Goal: Find specific page/section: Find specific page/section

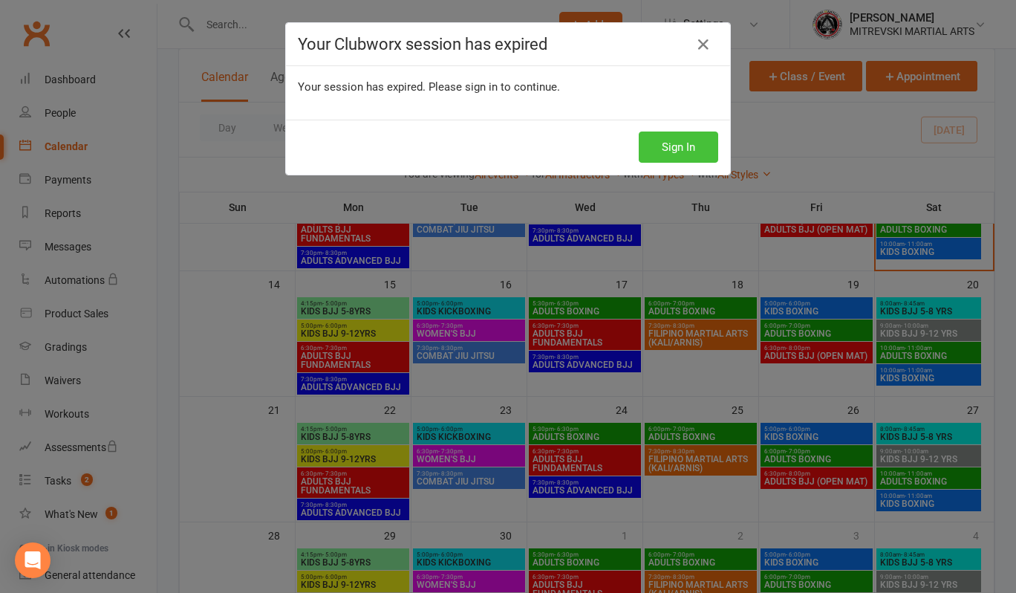
click at [692, 153] on button "Sign In" at bounding box center [678, 146] width 79 height 31
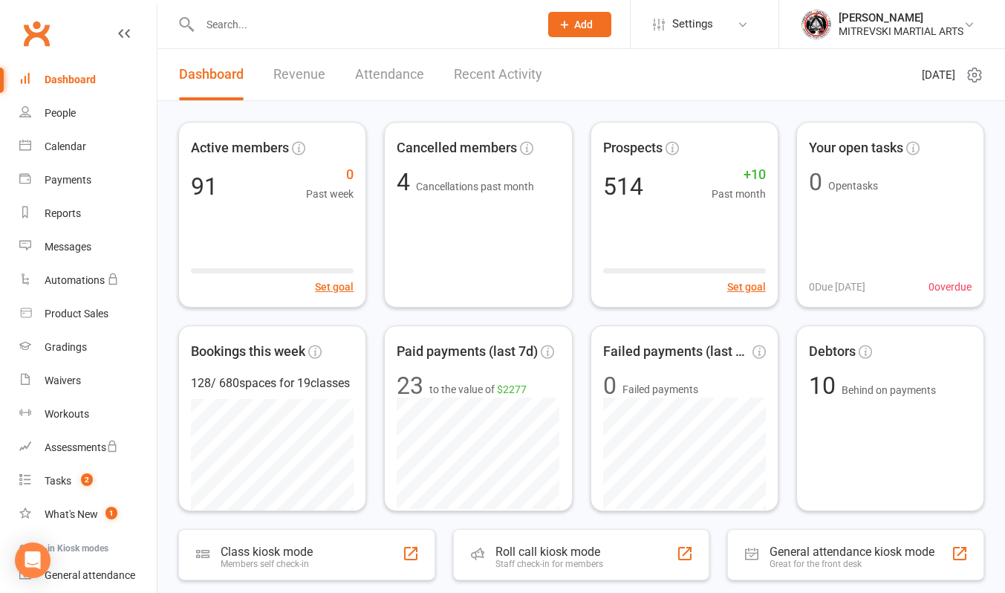
click at [507, 73] on link "Recent Activity" at bounding box center [498, 74] width 88 height 51
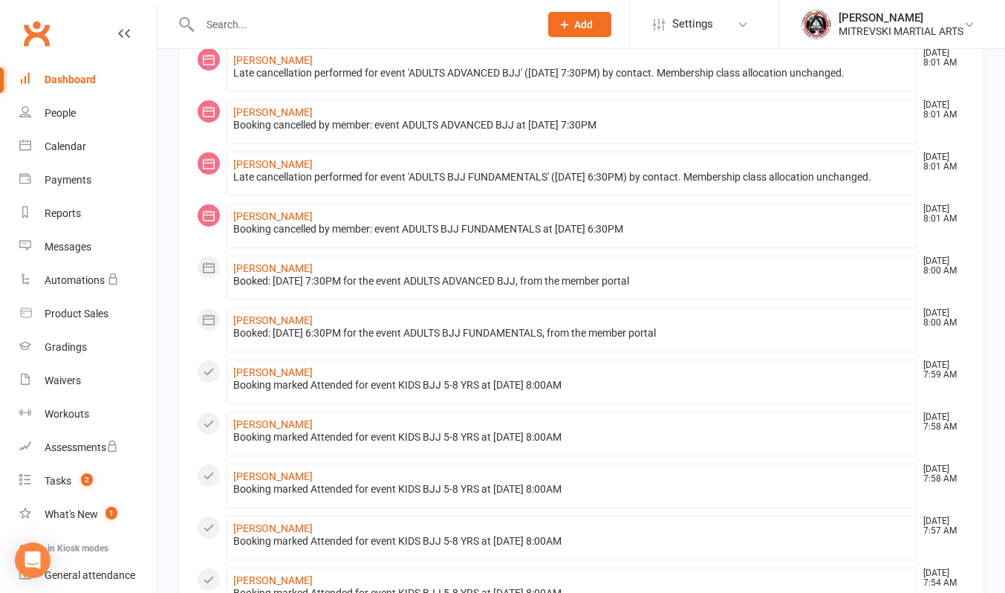
scroll to position [668, 0]
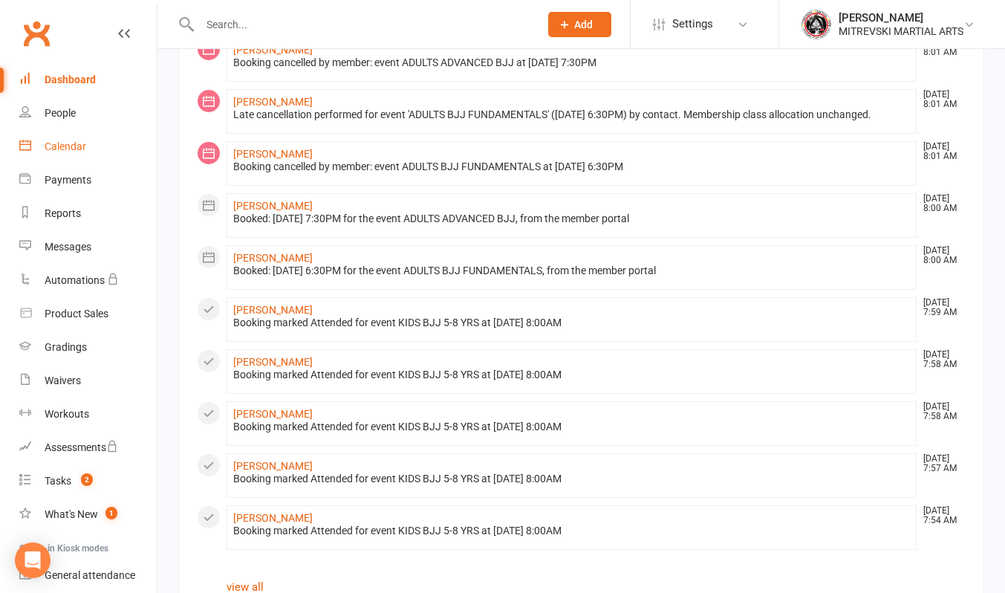
click at [77, 150] on div "Calendar" at bounding box center [66, 146] width 42 height 12
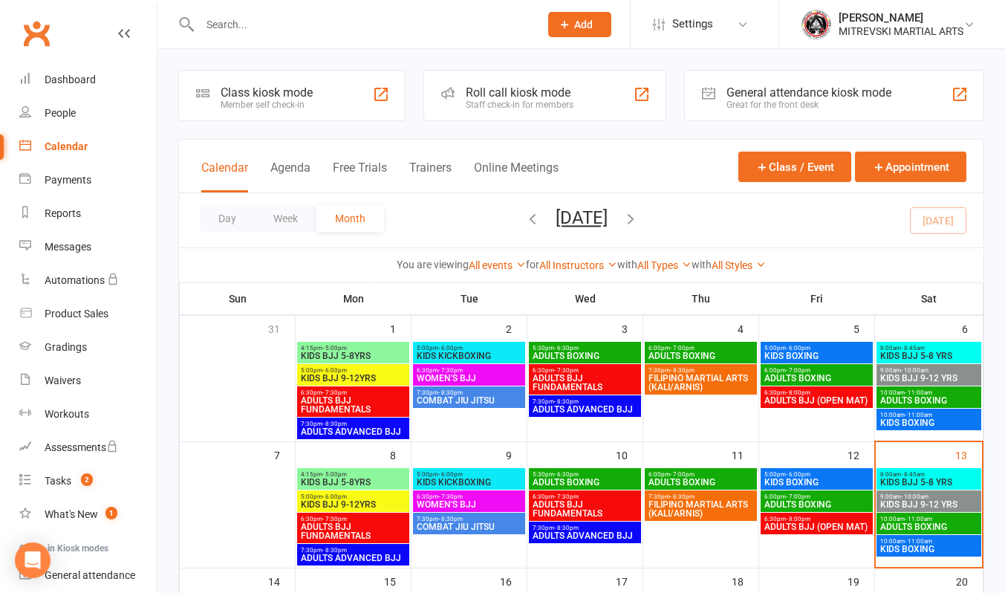
click at [919, 500] on span "KIDS BJJ 9-12 YRS" at bounding box center [928, 504] width 99 height 9
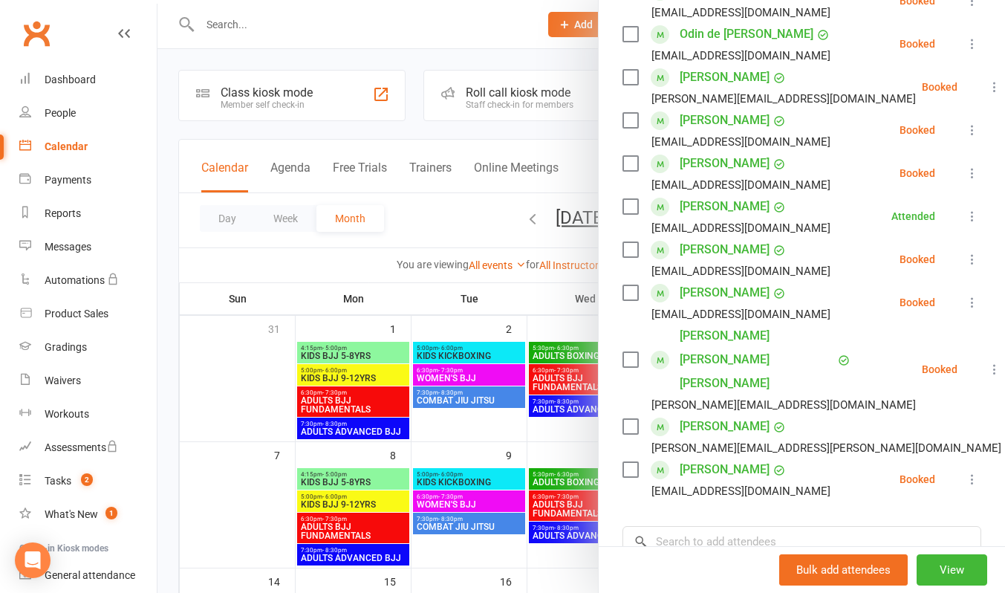
scroll to position [223, 0]
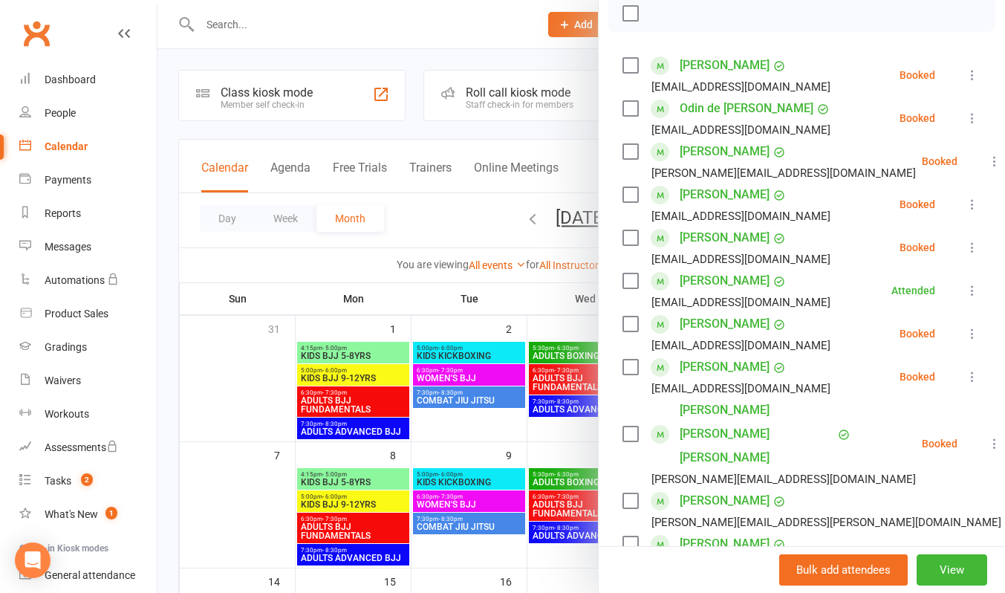
click at [498, 33] on div at bounding box center [580, 296] width 847 height 593
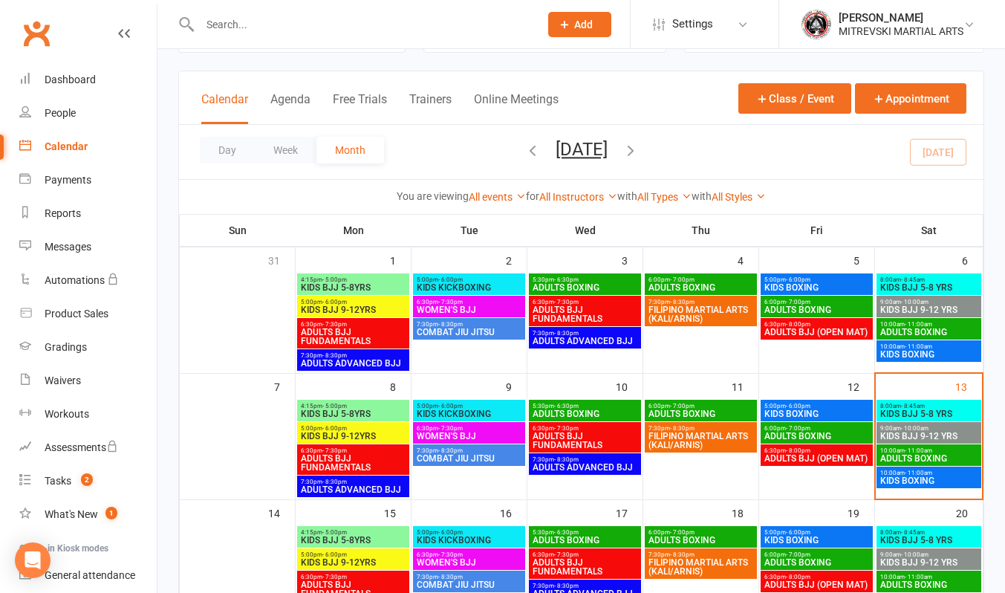
scroll to position [149, 0]
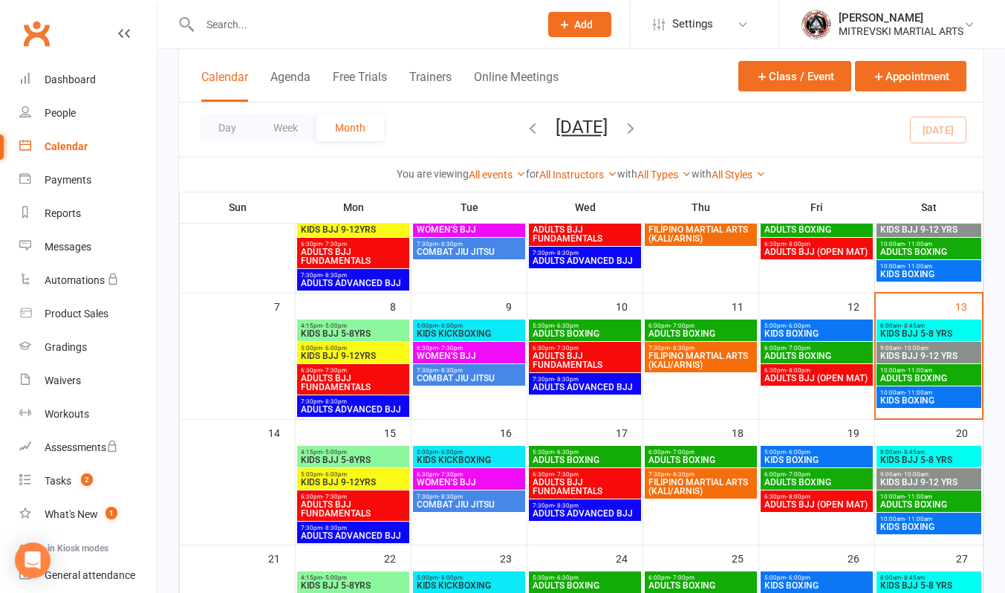
click at [920, 351] on span "KIDS BJJ 9-12 YRS" at bounding box center [928, 355] width 99 height 9
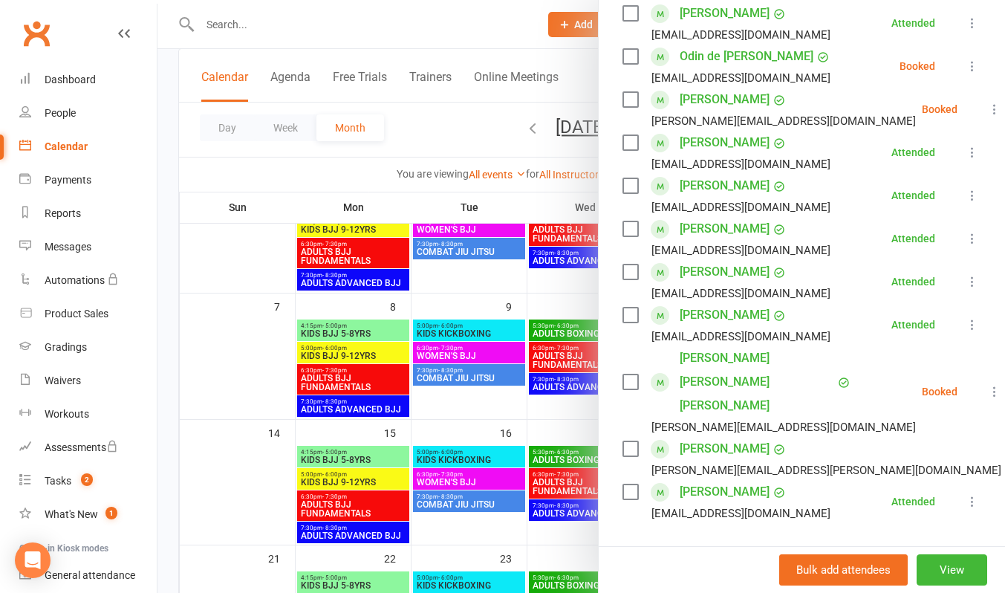
scroll to position [223, 0]
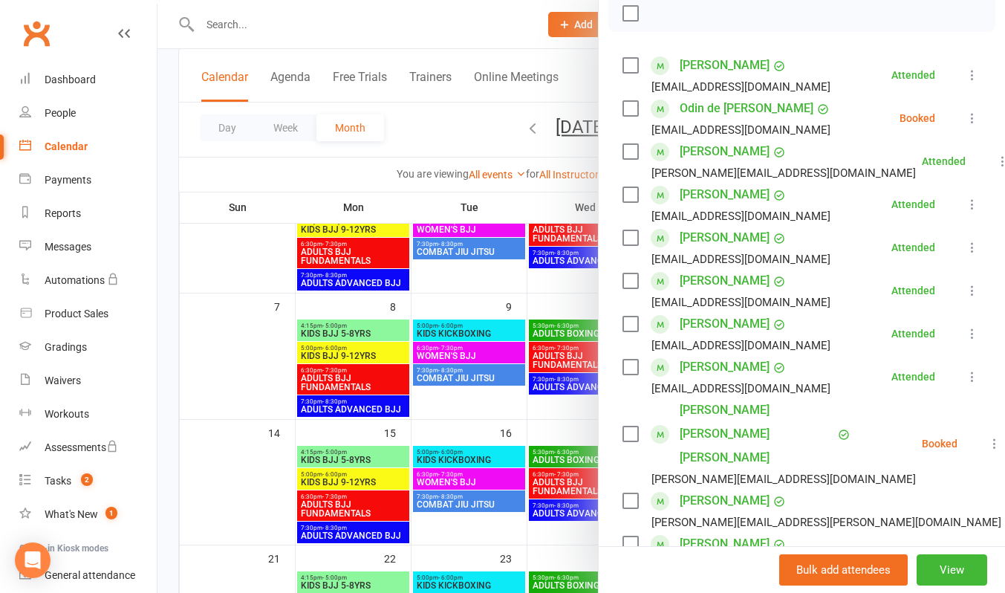
click at [500, 36] on div at bounding box center [580, 296] width 847 height 593
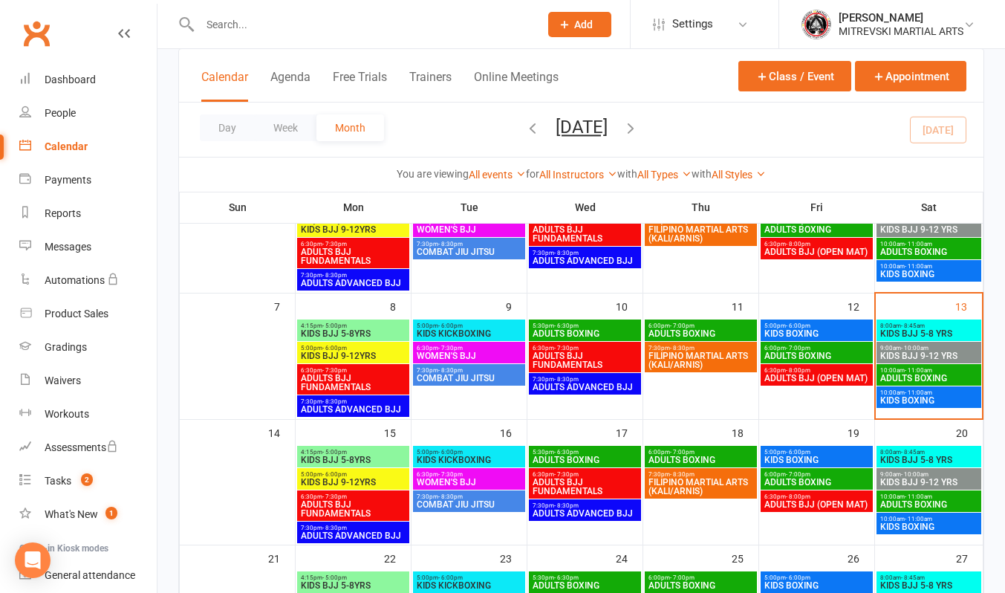
scroll to position [521, 0]
